Goal: Navigation & Orientation: Find specific page/section

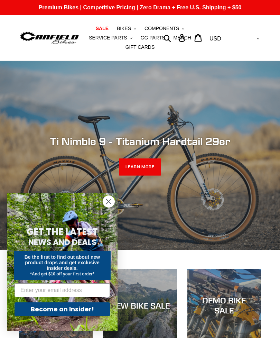
click at [108, 203] on circle "Close dialog" at bounding box center [108, 201] width 11 height 11
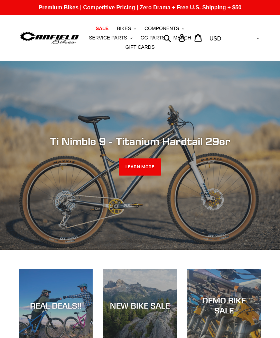
click at [128, 28] on span "BIKES" at bounding box center [124, 29] width 14 height 6
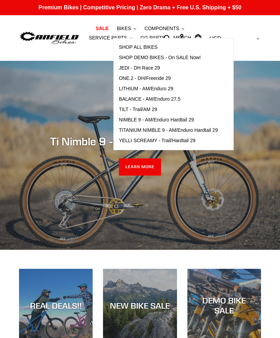
click at [151, 90] on span "LITHIUM - AM/Enduro 29" at bounding box center [146, 89] width 54 height 6
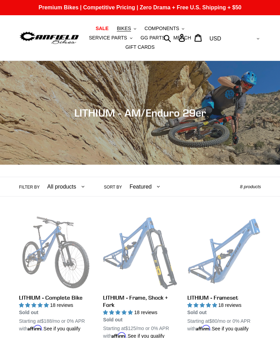
click at [125, 29] on span "BIKES" at bounding box center [124, 29] width 14 height 6
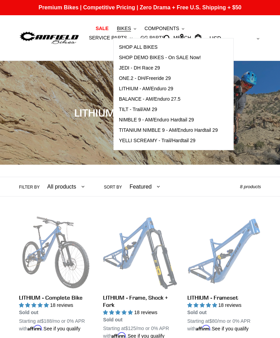
click at [128, 110] on span "TILT - Trail/AM 29" at bounding box center [138, 110] width 38 height 6
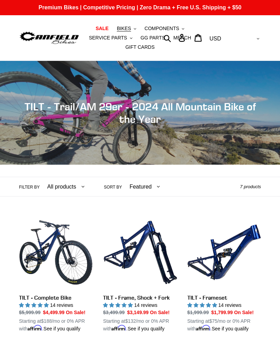
click at [124, 30] on span "BIKES" at bounding box center [124, 29] width 14 height 6
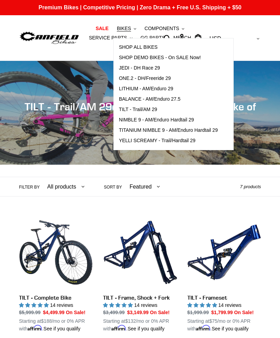
click at [173, 119] on span "NIMBLE 9 - AM/Enduro Hardtail 29" at bounding box center [156, 120] width 75 height 6
